Goal: Task Accomplishment & Management: Manage account settings

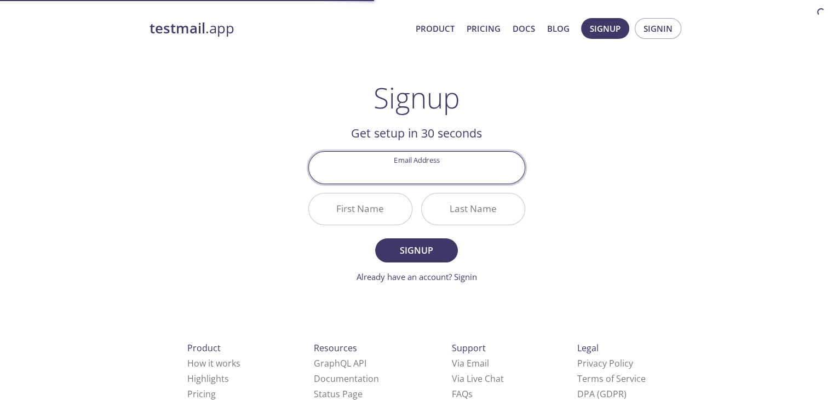
click at [423, 158] on input "Email Address" at bounding box center [417, 167] width 216 height 31
click at [421, 174] on input "Email Address" at bounding box center [417, 167] width 216 height 31
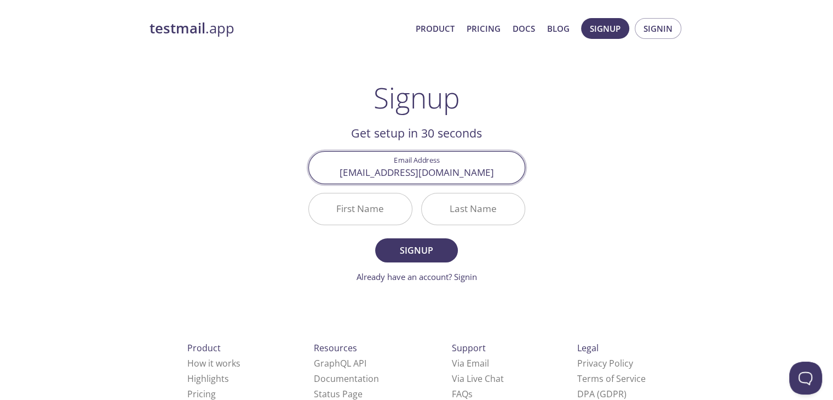
type input "[EMAIL_ADDRESS][DOMAIN_NAME]"
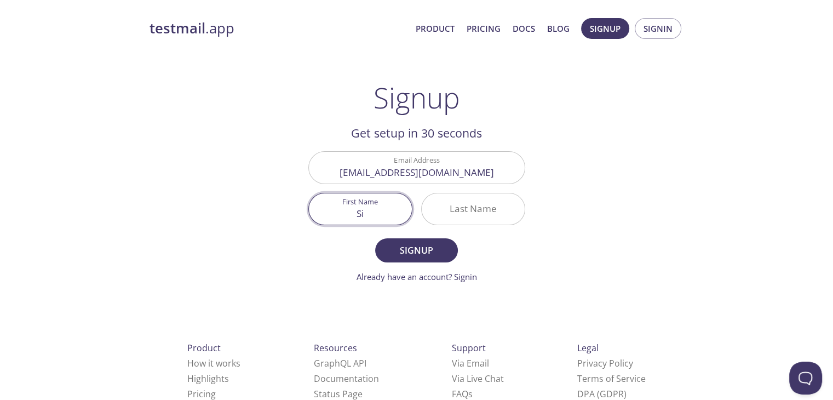
type input "S"
type input "Sirajussalehin"
type input "Shuvo"
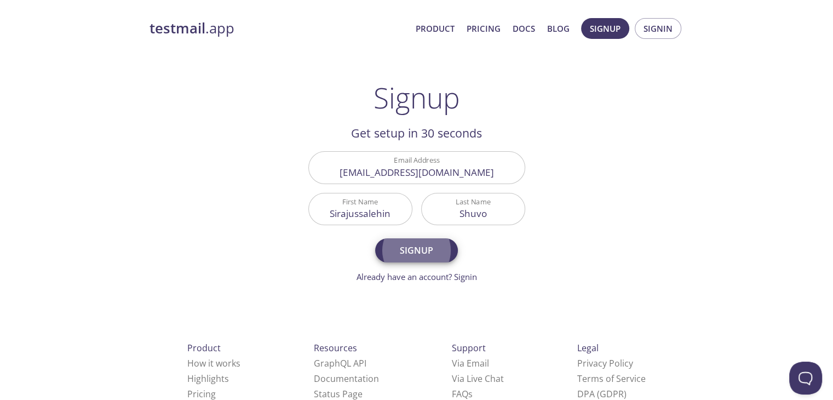
click at [375, 238] on button "Signup" at bounding box center [416, 250] width 82 height 24
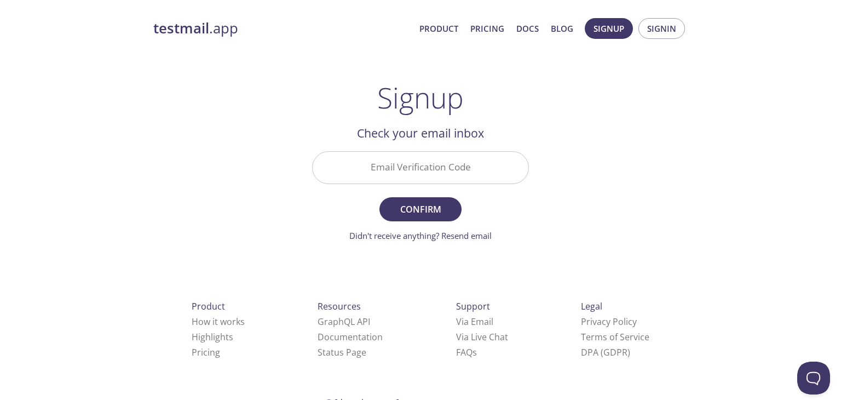
click at [390, 171] on input "Email Verification Code" at bounding box center [421, 167] width 216 height 31
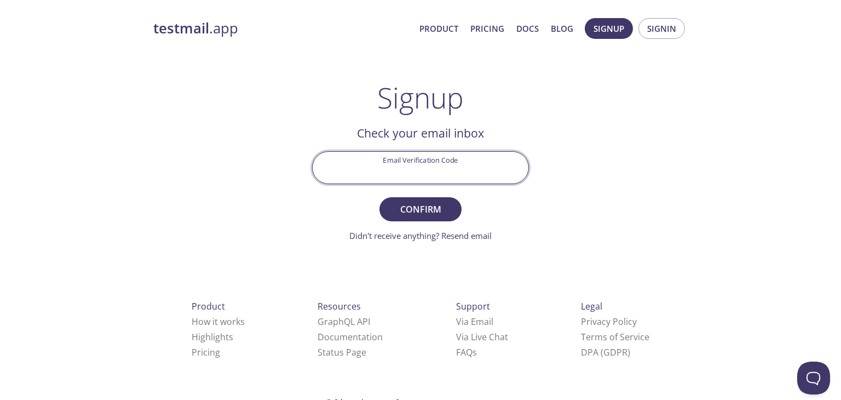
paste input "FFK3YQ6"
type input "FFK3YQ6"
click at [415, 202] on span "Confirm" at bounding box center [421, 209] width 58 height 15
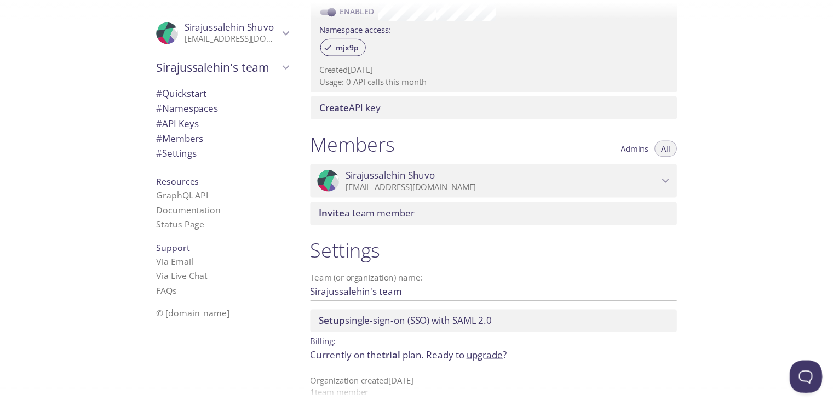
scroll to position [379, 0]
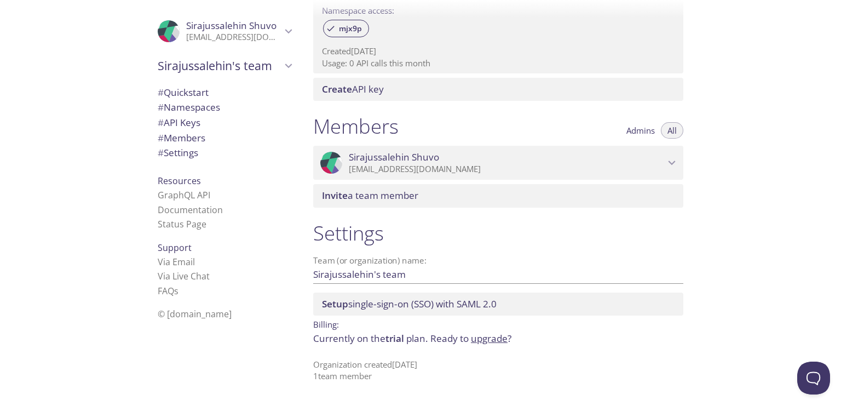
click at [493, 343] on link "upgrade" at bounding box center [489, 338] width 37 height 13
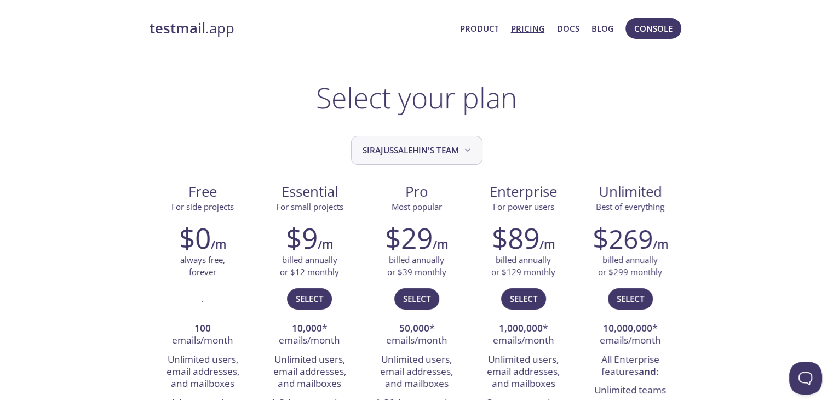
click at [439, 147] on span "Sirajussalehin's team" at bounding box center [418, 150] width 111 height 15
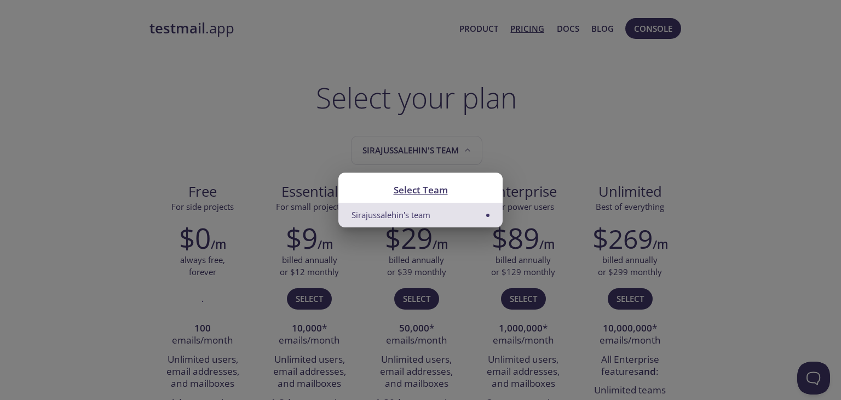
click at [535, 135] on div "Select Team Sirajussalehin's team" at bounding box center [420, 200] width 841 height 400
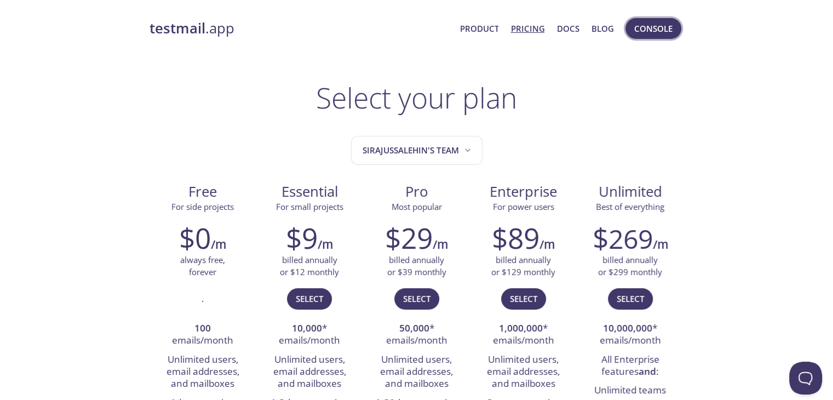
click at [662, 36] on span "Console" at bounding box center [653, 28] width 38 height 14
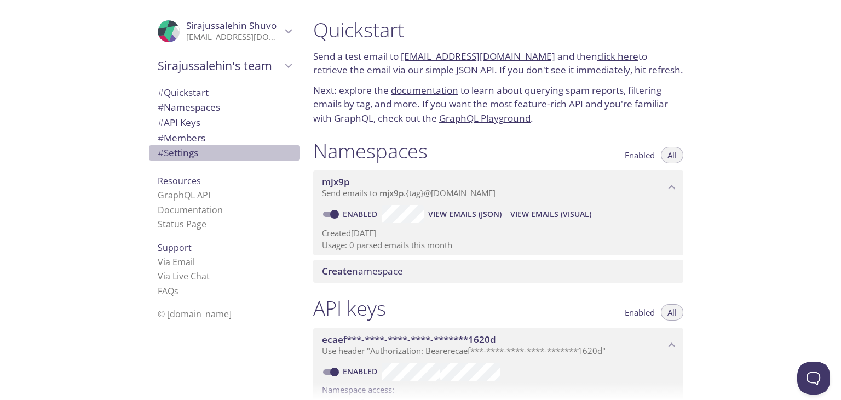
click at [194, 152] on span "# Settings" at bounding box center [225, 153] width 134 height 14
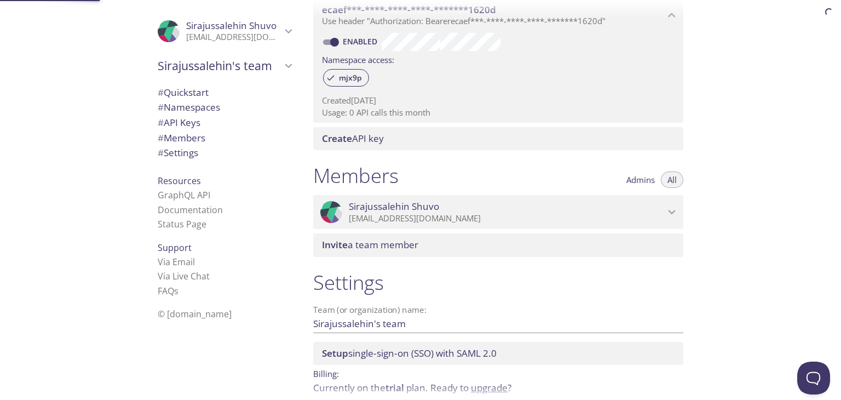
scroll to position [379, 0]
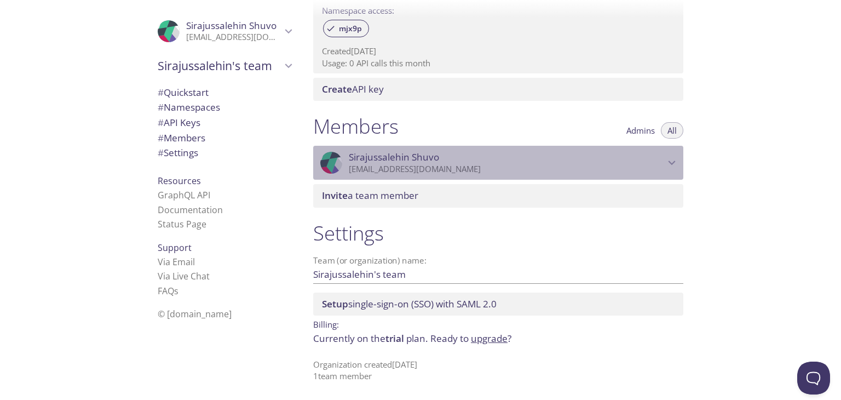
click at [461, 165] on p "[EMAIL_ADDRESS][DOMAIN_NAME]" at bounding box center [507, 169] width 316 height 11
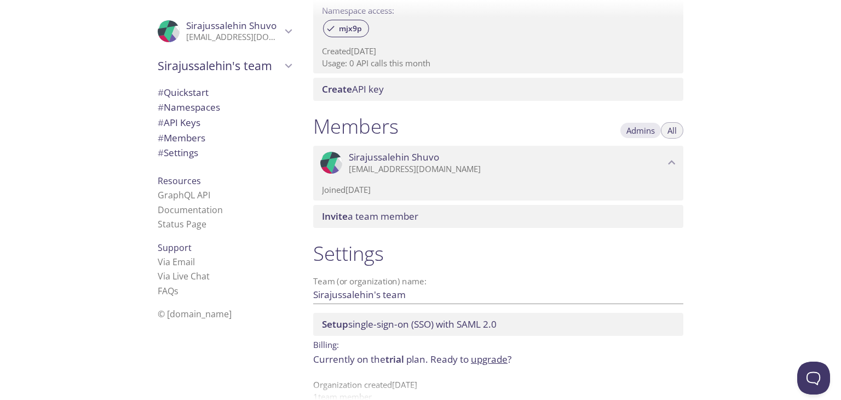
click at [642, 130] on span "Admins" at bounding box center [641, 130] width 28 height 0
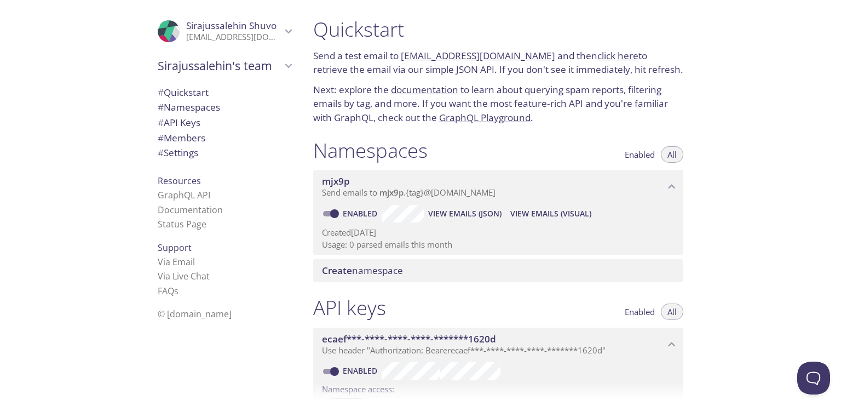
scroll to position [0, 0]
